Goal: Task Accomplishment & Management: Manage account settings

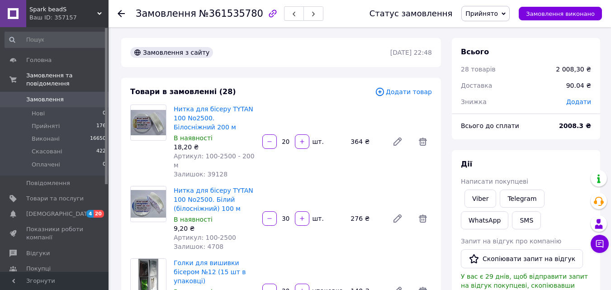
scroll to position [2103, 0]
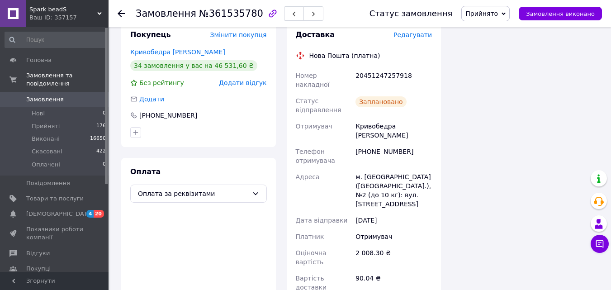
click at [47, 92] on link "Замовлення 0" at bounding box center [55, 99] width 111 height 15
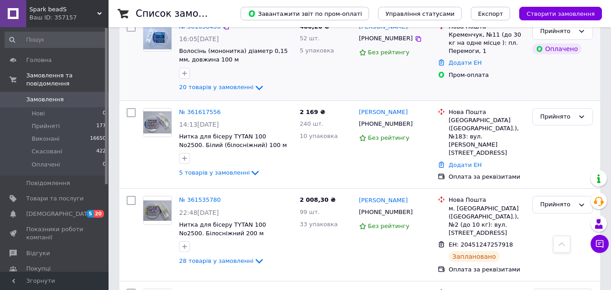
scroll to position [136, 0]
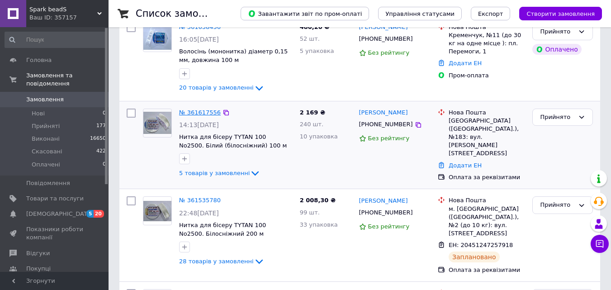
click at [208, 111] on link "№ 361617556" at bounding box center [200, 112] width 42 height 7
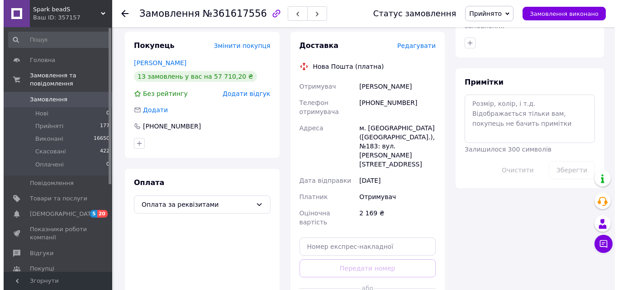
scroll to position [355, 0]
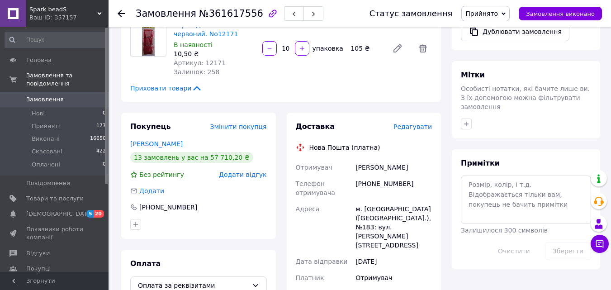
click at [425, 123] on span "Редагувати" at bounding box center [412, 126] width 38 height 7
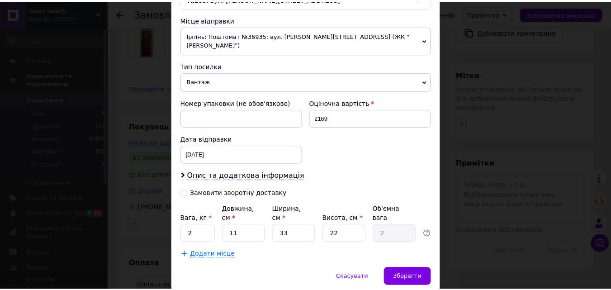
scroll to position [327, 0]
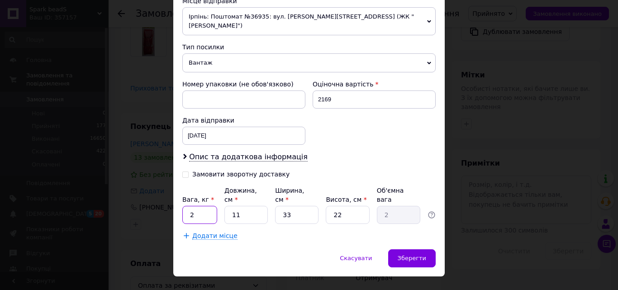
drag, startPoint x: 191, startPoint y: 190, endPoint x: 186, endPoint y: 193, distance: 5.7
click at [186, 206] on input "2" at bounding box center [199, 215] width 35 height 18
type input "3.11"
drag, startPoint x: 242, startPoint y: 200, endPoint x: 228, endPoint y: 204, distance: 14.6
click at [228, 206] on input "11" at bounding box center [245, 215] width 43 height 18
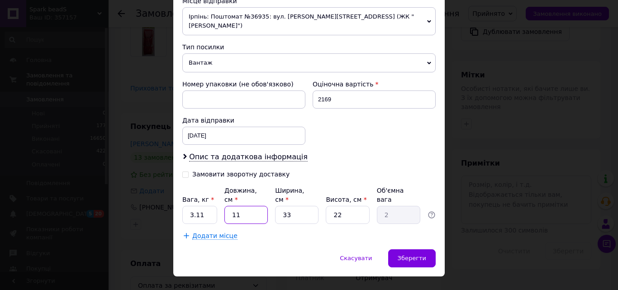
type input "3"
type input "0.54"
type input "39"
type input "7.08"
type input "39"
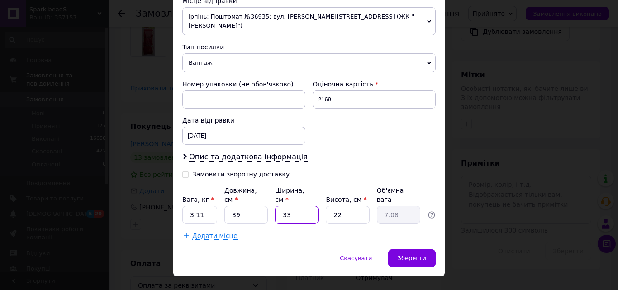
drag, startPoint x: 295, startPoint y: 197, endPoint x: 279, endPoint y: 201, distance: 16.8
click at [279, 206] on input "33" at bounding box center [296, 215] width 43 height 18
type input "2"
type input "0.43"
type input "24"
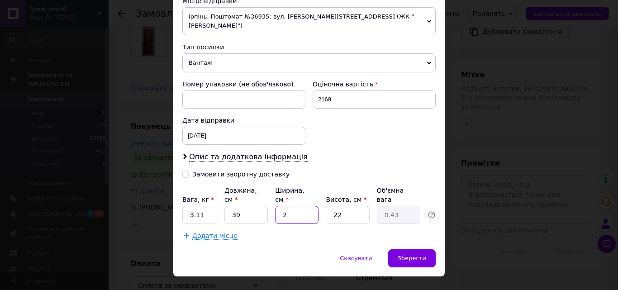
type input "5.15"
type input "24"
drag, startPoint x: 341, startPoint y: 196, endPoint x: 334, endPoint y: 200, distance: 7.7
click at [334, 206] on input "22" at bounding box center [347, 215] width 43 height 18
type input "1"
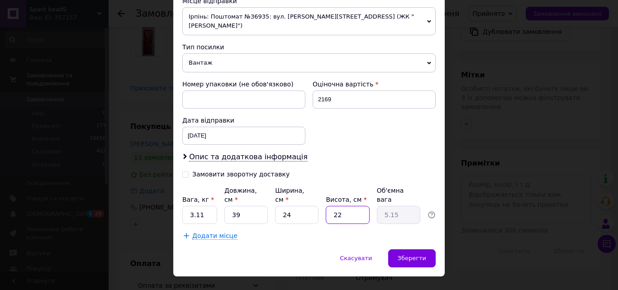
type input "0.23"
type input "12"
type input "2.81"
type input "12"
click at [409, 249] on div "Зберегти" at bounding box center [411, 258] width 47 height 18
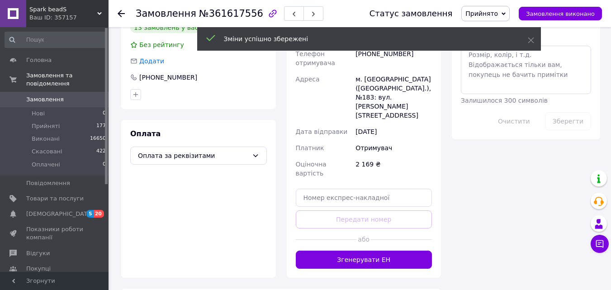
scroll to position [536, 0]
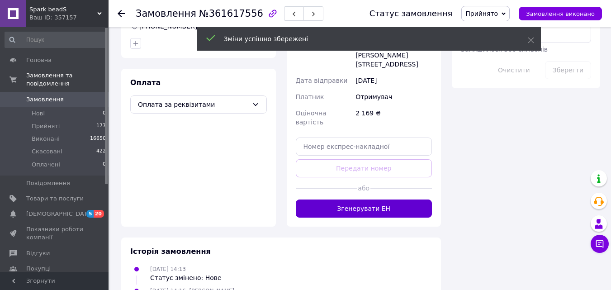
click at [400, 199] on button "Згенерувати ЕН" at bounding box center [364, 208] width 137 height 18
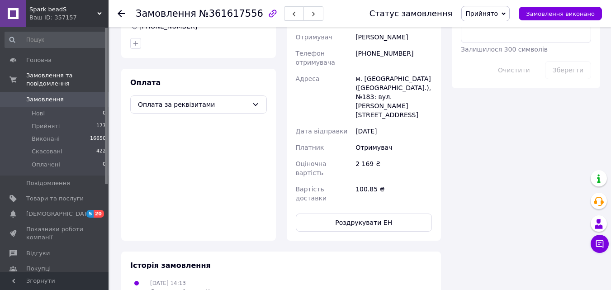
click at [56, 95] on span "Замовлення" at bounding box center [45, 99] width 38 height 8
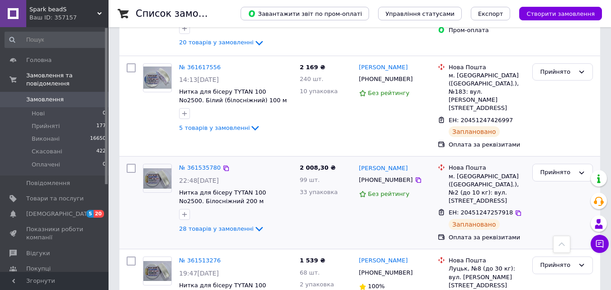
scroll to position [226, 0]
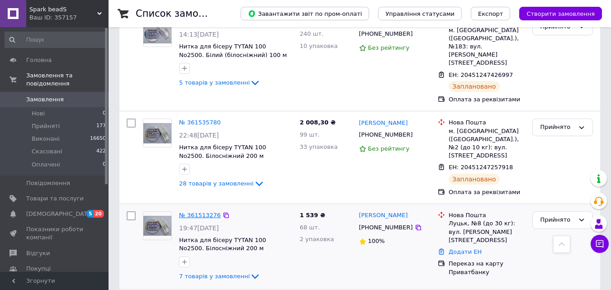
click at [202, 212] on link "№ 361513276" at bounding box center [200, 215] width 42 height 7
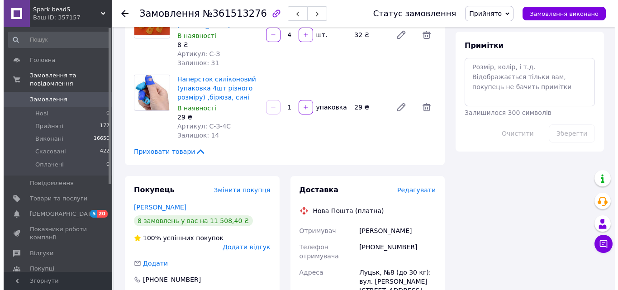
scroll to position [386, 0]
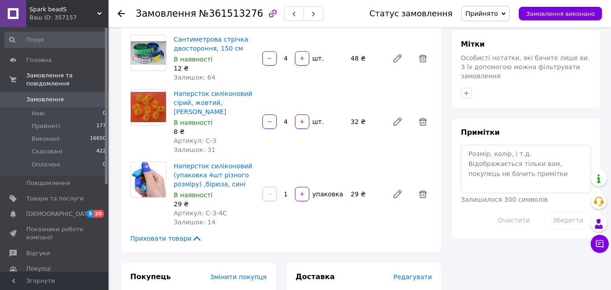
click at [422, 273] on span "Редагувати" at bounding box center [412, 276] width 38 height 7
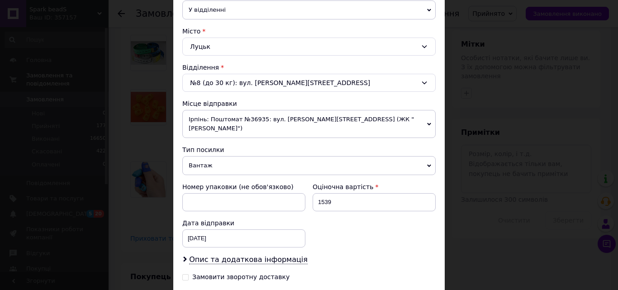
scroll to position [271, 0]
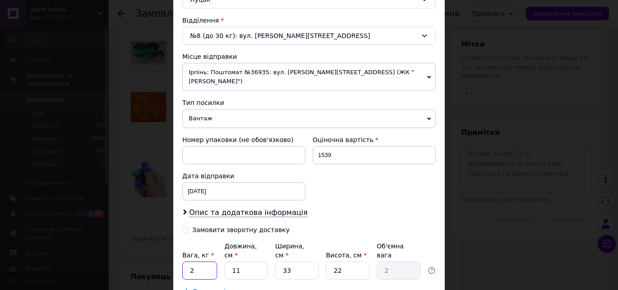
drag, startPoint x: 198, startPoint y: 249, endPoint x: 183, endPoint y: 254, distance: 15.7
click at [183, 261] on input "2" at bounding box center [199, 270] width 35 height 18
type input "1.6"
drag, startPoint x: 261, startPoint y: 248, endPoint x: 227, endPoint y: 259, distance: 36.0
click at [227, 261] on input "11" at bounding box center [245, 270] width 43 height 18
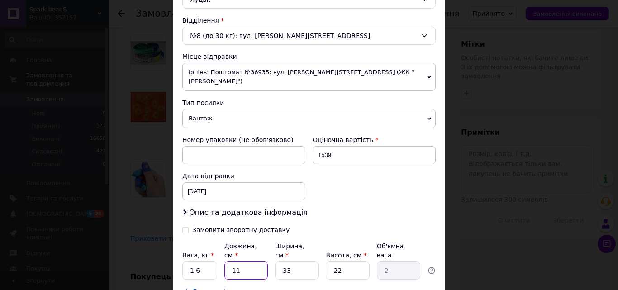
type input "2"
type input "0.36"
type input "27"
type input "4.9"
type input "27"
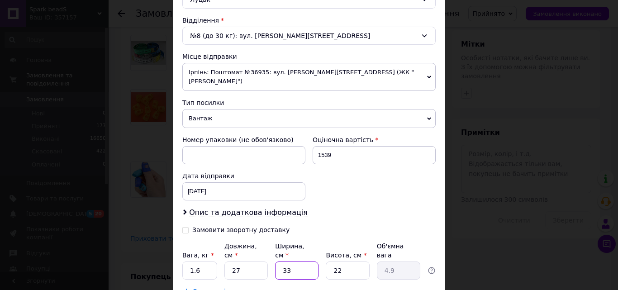
drag, startPoint x: 289, startPoint y: 253, endPoint x: 278, endPoint y: 256, distance: 11.2
click at [278, 261] on input "33" at bounding box center [296, 270] width 43 height 18
type input "2"
type input "0.3"
type input "24"
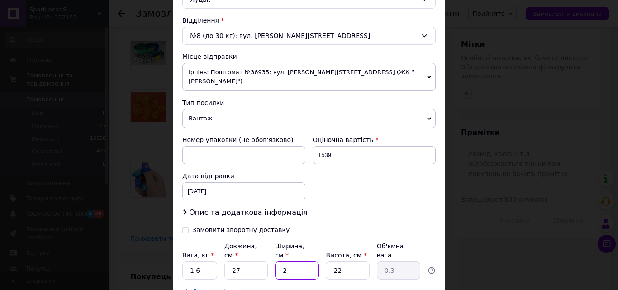
type input "3.56"
type input "24"
drag, startPoint x: 341, startPoint y: 251, endPoint x: 331, endPoint y: 255, distance: 11.4
click at [331, 261] on input "22" at bounding box center [347, 270] width 43 height 18
type input "1"
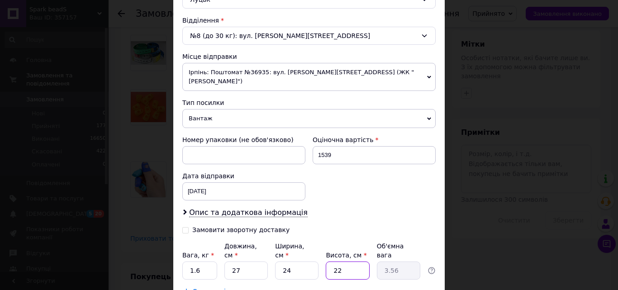
type input "0.16"
type input "12"
type input "1.94"
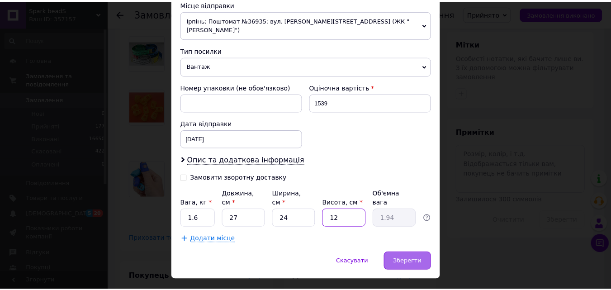
scroll to position [327, 0]
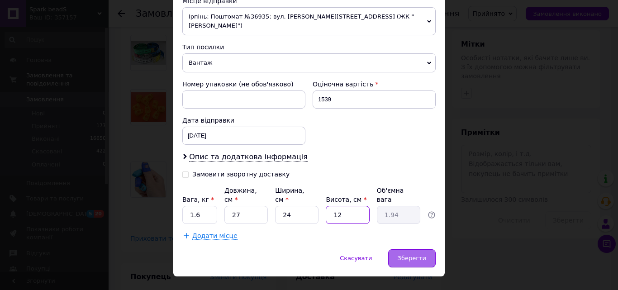
type input "12"
click at [413, 255] on span "Зберегти" at bounding box center [412, 258] width 28 height 7
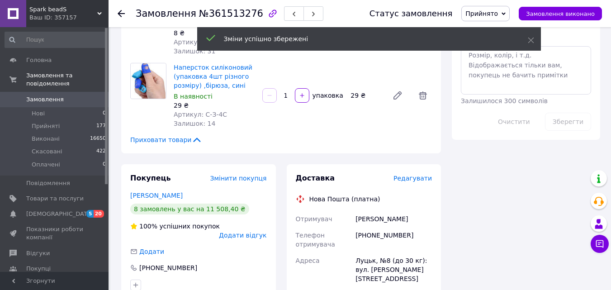
scroll to position [567, 0]
